Goal: Information Seeking & Learning: Compare options

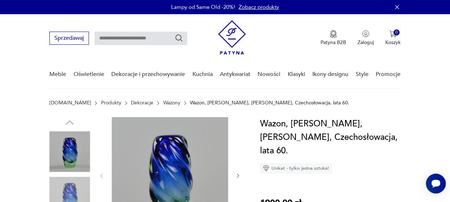
click at [147, 38] on input "text" at bounding box center [141, 39] width 92 height 14
type input "******"
click at [178, 38] on icon "Szukaj" at bounding box center [179, 38] width 9 height 9
type input "******"
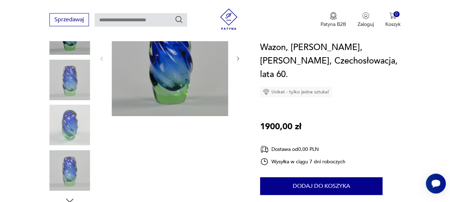
scroll to position [59, 0]
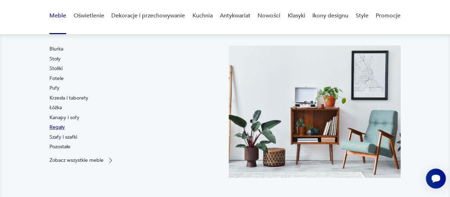
click at [56, 127] on link "Regały" at bounding box center [56, 127] width 15 height 7
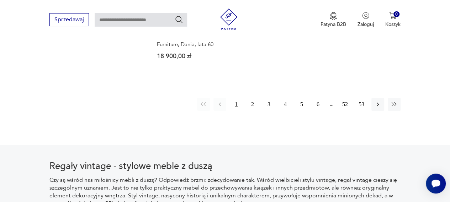
scroll to position [1218, 0]
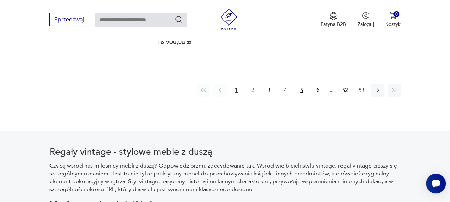
click at [301, 84] on button "5" at bounding box center [301, 90] width 13 height 13
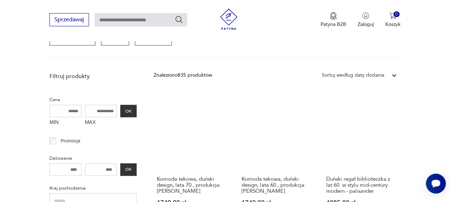
scroll to position [260, 0]
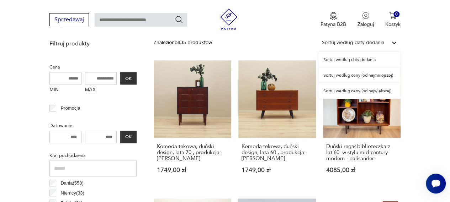
click at [393, 43] on icon at bounding box center [393, 42] width 7 height 7
click at [353, 75] on div "Sortuj według ceny (od najmniejszej)" at bounding box center [359, 76] width 82 height 16
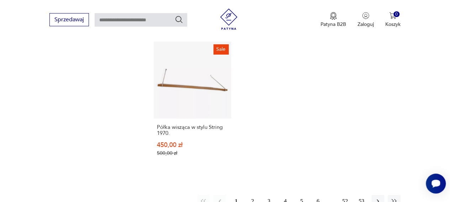
scroll to position [1042, 0]
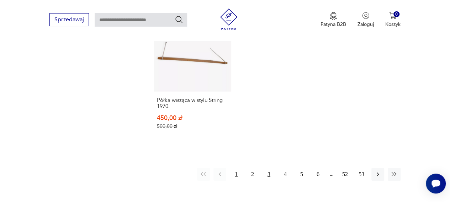
click at [270, 168] on button "3" at bounding box center [268, 174] width 13 height 13
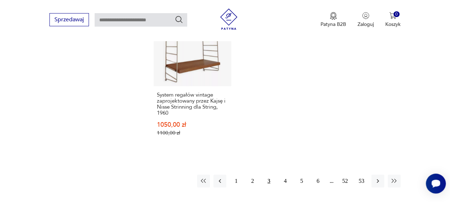
scroll to position [1042, 0]
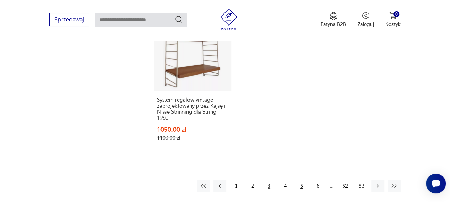
click at [302, 180] on button "5" at bounding box center [301, 186] width 13 height 13
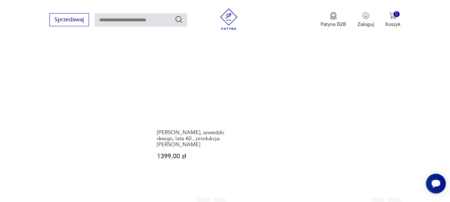
scroll to position [985, 0]
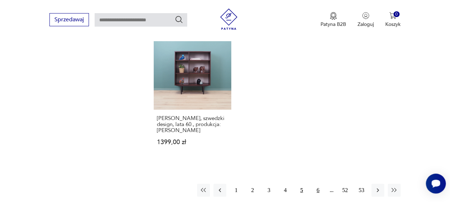
click at [317, 184] on button "6" at bounding box center [317, 190] width 13 height 13
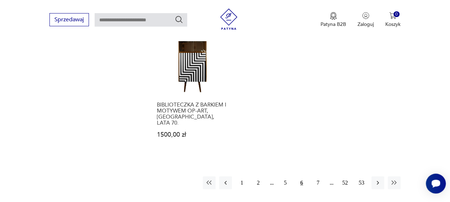
scroll to position [999, 0]
click at [392, 179] on icon "button" at bounding box center [393, 182] width 7 height 7
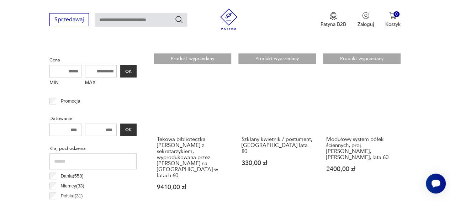
scroll to position [359, 0]
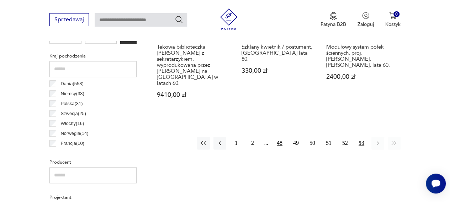
click at [279, 138] on button "48" at bounding box center [279, 143] width 13 height 13
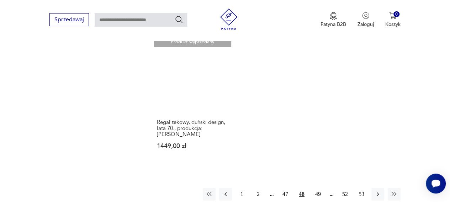
scroll to position [1013, 0]
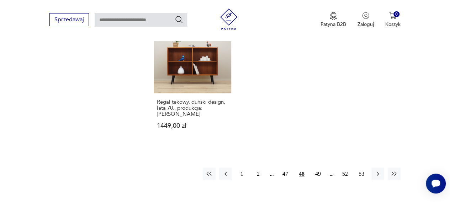
click at [271, 168] on div "1 2 47 48 49 52 53" at bounding box center [302, 174] width 198 height 13
click at [286, 168] on button "47" at bounding box center [285, 174] width 13 height 13
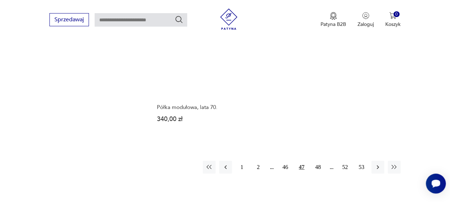
scroll to position [1009, 0]
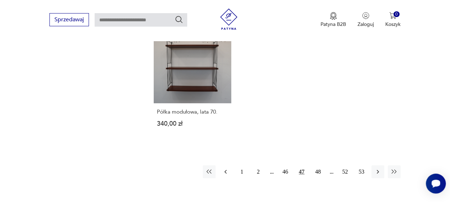
click at [224, 169] on icon "button" at bounding box center [225, 172] width 7 height 7
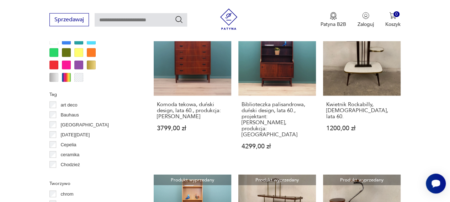
click at [224, 155] on div "Produkt wyprzedany Regał modułowy / półka w stylu String, "WHB", Niemcy, lata 7…" at bounding box center [277, 19] width 247 height 830
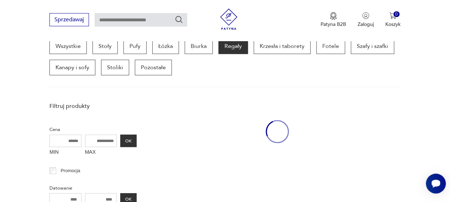
click at [224, 155] on div at bounding box center [277, 132] width 247 height 66
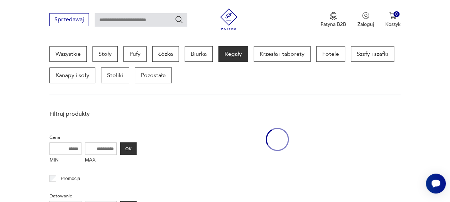
click at [224, 155] on div at bounding box center [277, 140] width 247 height 66
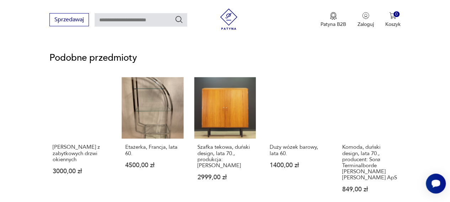
scroll to position [540, 0]
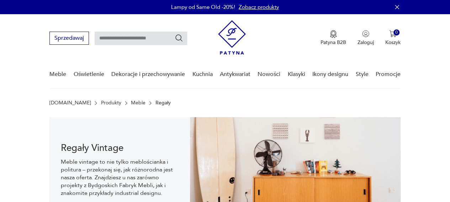
click at [231, 43] on img at bounding box center [232, 37] width 28 height 34
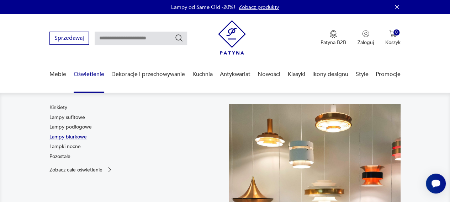
click at [61, 137] on link "Lampy biurkowe" at bounding box center [67, 137] width 37 height 7
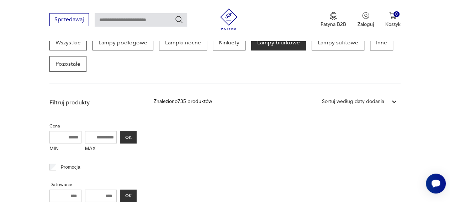
scroll to position [198, 0]
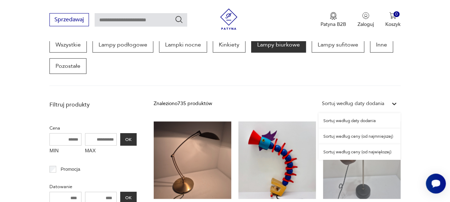
click at [393, 104] on icon at bounding box center [394, 104] width 4 height 2
click at [347, 153] on div "Sortuj według ceny (od największej)" at bounding box center [359, 152] width 82 height 16
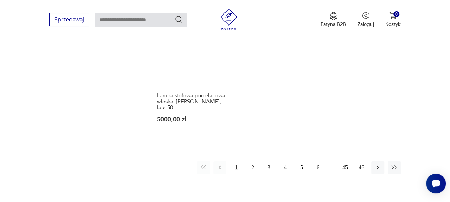
scroll to position [1070, 0]
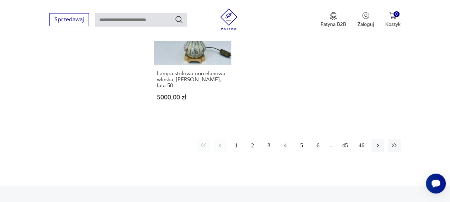
click at [253, 139] on button "2" at bounding box center [252, 145] width 13 height 13
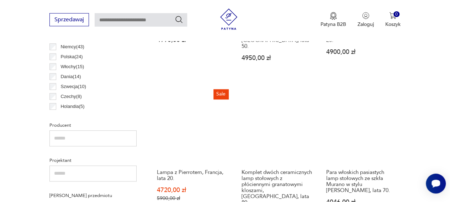
scroll to position [359, 0]
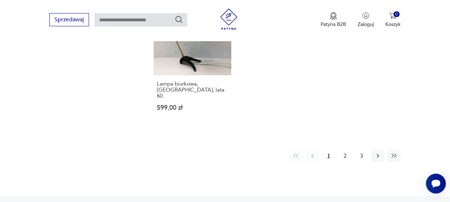
scroll to position [1056, 0]
click at [345, 149] on button "2" at bounding box center [344, 155] width 13 height 13
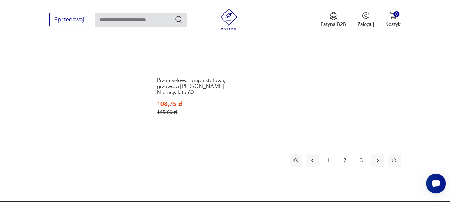
scroll to position [1127, 0]
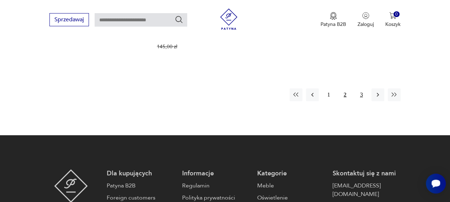
click at [362, 89] on button "3" at bounding box center [361, 95] width 13 height 13
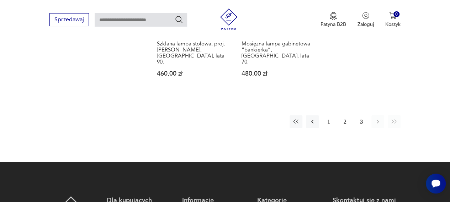
scroll to position [871, 0]
